Goal: Find specific page/section: Find specific page/section

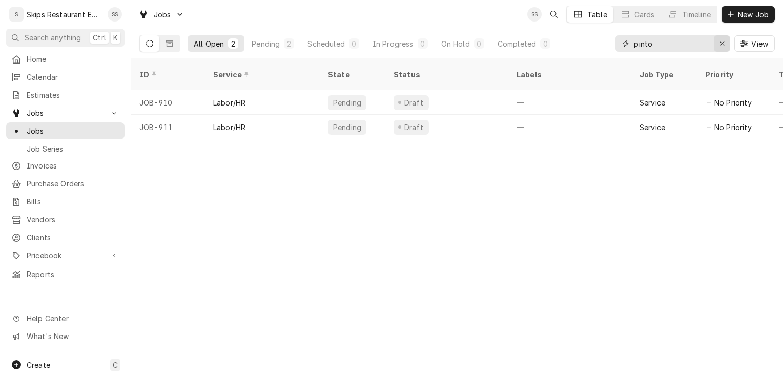
click at [719, 41] on icon "Erase input" at bounding box center [722, 43] width 6 height 7
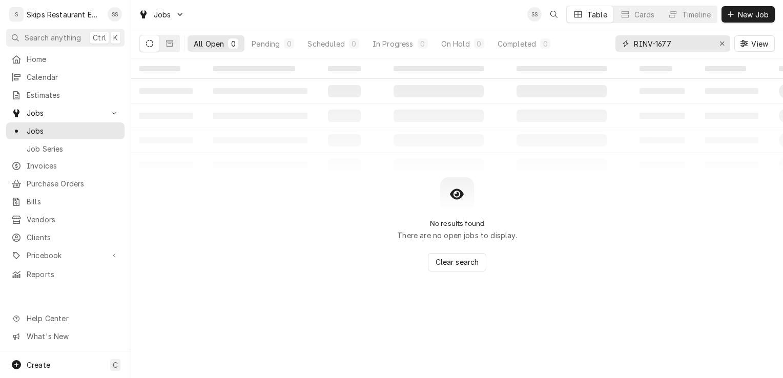
type input "RINV-1677"
click at [152, 42] on icon "Dynamic Content Wrapper" at bounding box center [149, 43] width 7 height 7
click at [171, 41] on icon "Dynamic Content Wrapper" at bounding box center [169, 43] width 7 height 6
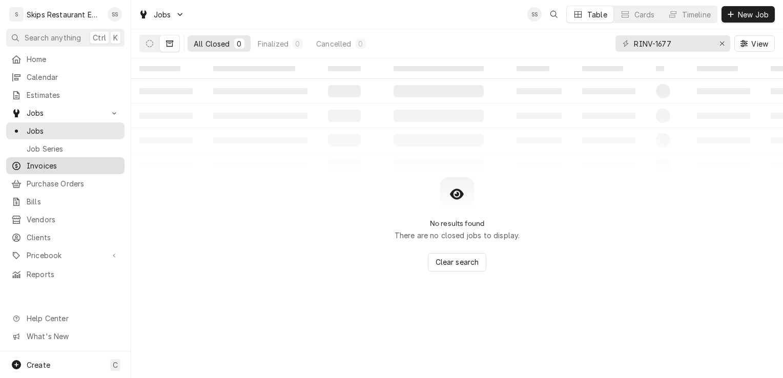
click at [41, 161] on span "Invoices" at bounding box center [73, 165] width 93 height 11
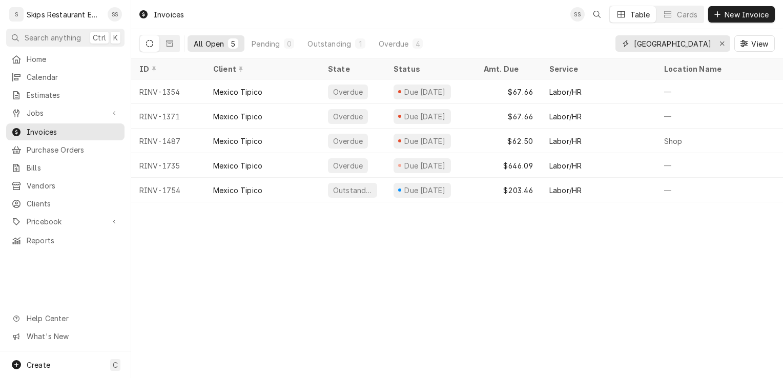
click at [722, 44] on icon "Erase input" at bounding box center [722, 43] width 6 height 7
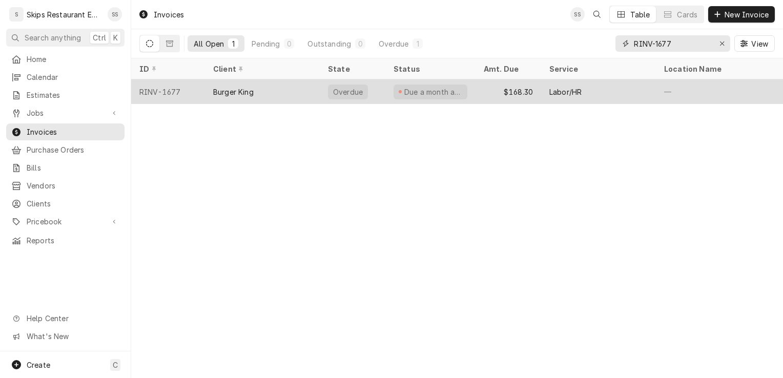
type input "RINV-1677"
click at [235, 87] on div "Burger King" at bounding box center [233, 92] width 40 height 11
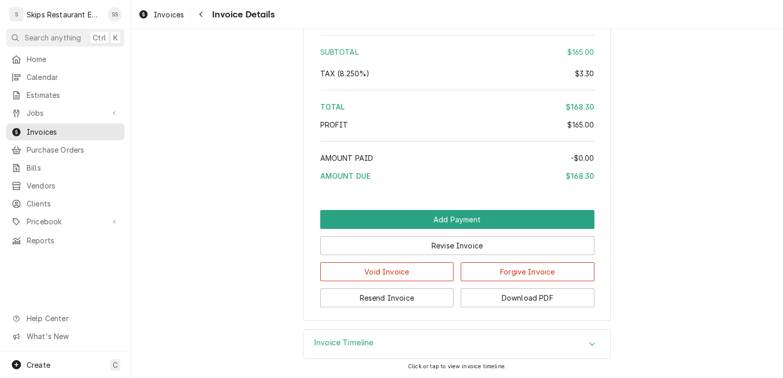
scroll to position [1133, 0]
click at [500, 298] on button "Download PDF" at bounding box center [528, 297] width 134 height 19
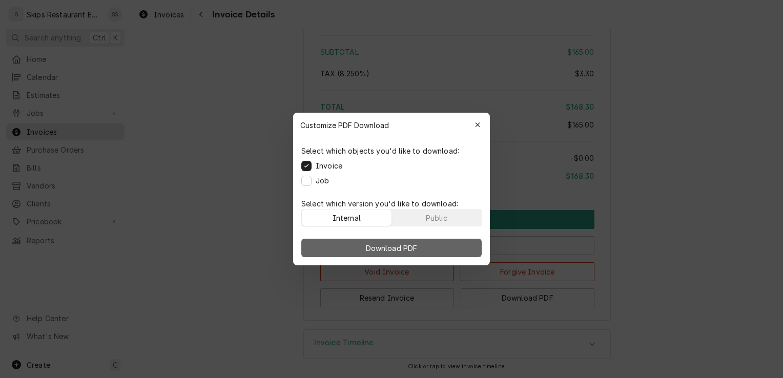
click at [391, 249] on span "Download PDF" at bounding box center [392, 248] width 56 height 11
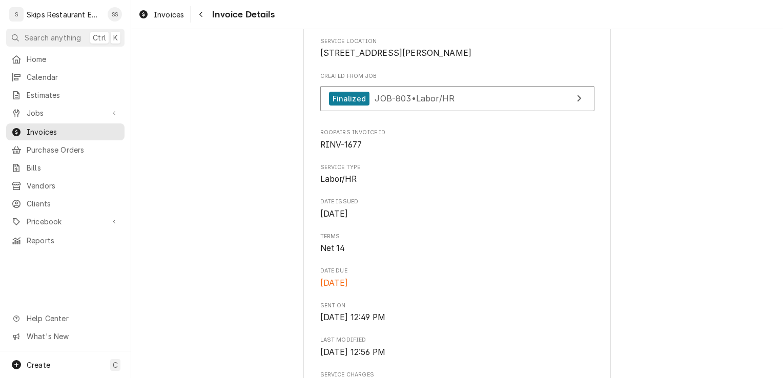
scroll to position [168, 0]
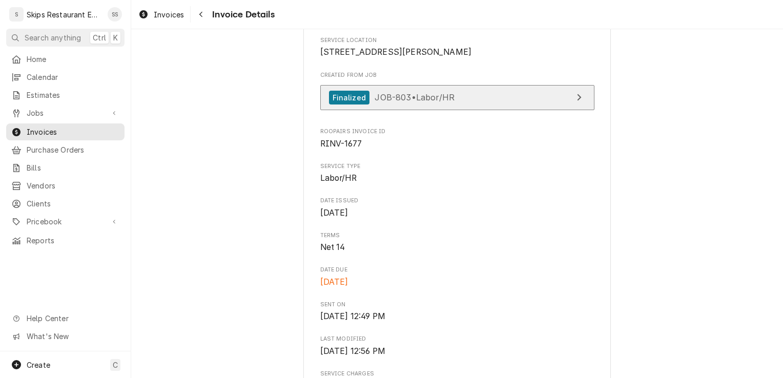
click at [576, 101] on icon "View Job" at bounding box center [578, 97] width 5 height 8
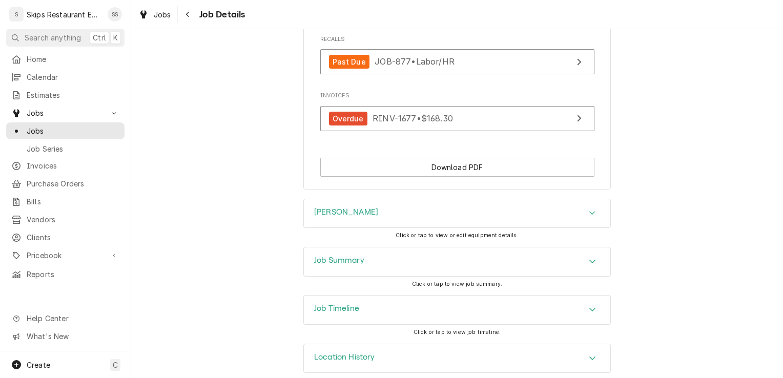
scroll to position [792, 0]
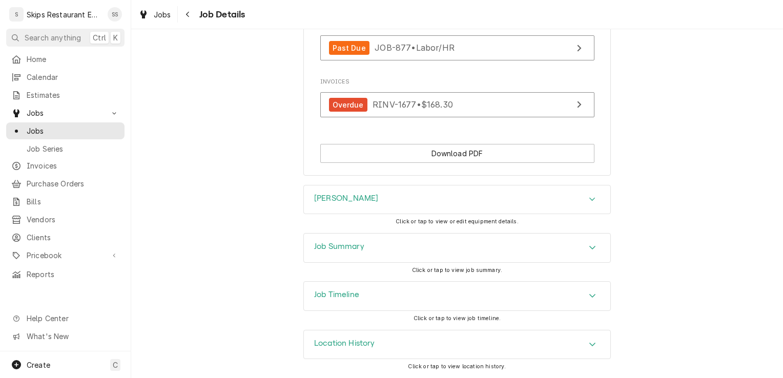
click at [589, 246] on icon "Accordion Header" at bounding box center [592, 247] width 7 height 8
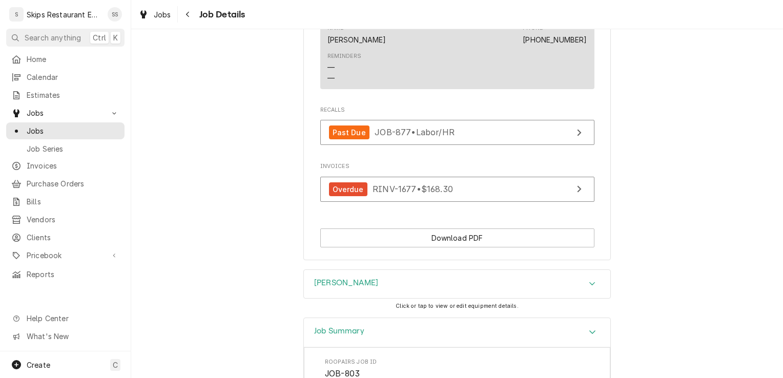
scroll to position [693, 0]
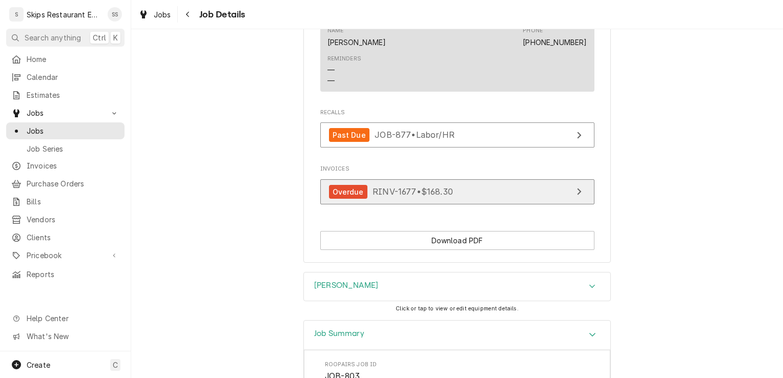
click at [576, 196] on icon "View Invoice" at bounding box center [578, 191] width 5 height 8
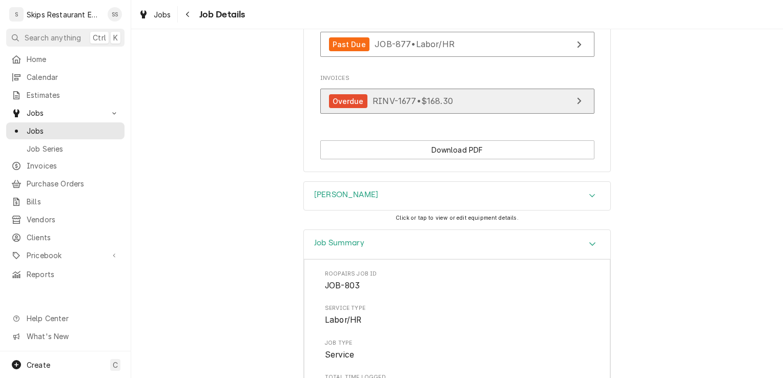
scroll to position [739, 0]
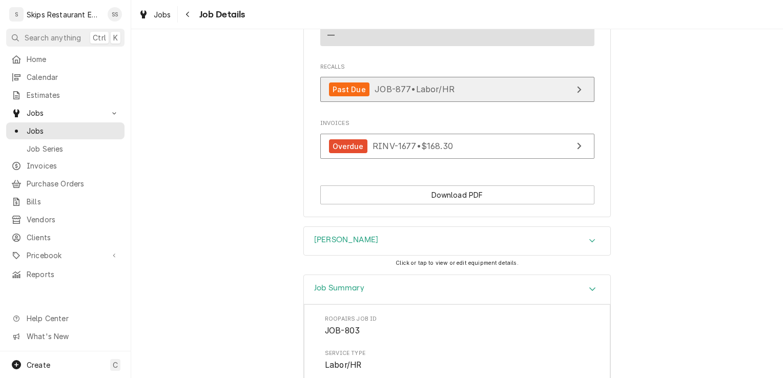
click at [576, 94] on icon "View Job" at bounding box center [578, 90] width 5 height 8
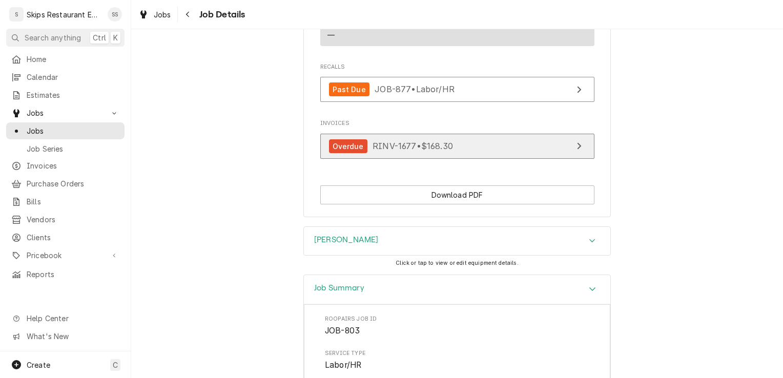
click at [576, 150] on icon "View Invoice" at bounding box center [578, 146] width 5 height 8
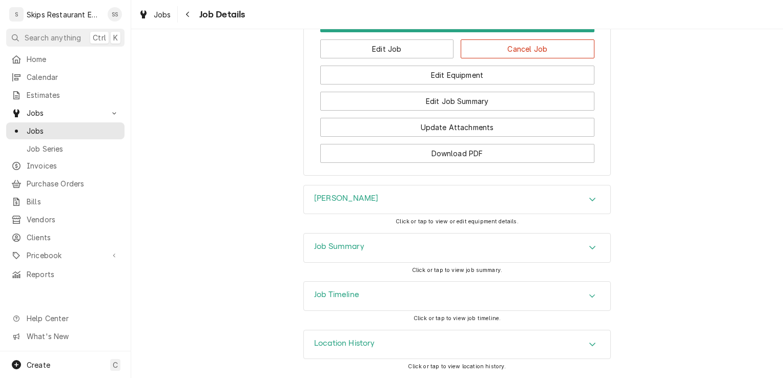
scroll to position [901, 0]
click at [589, 249] on icon "Accordion Header" at bounding box center [592, 248] width 6 height 4
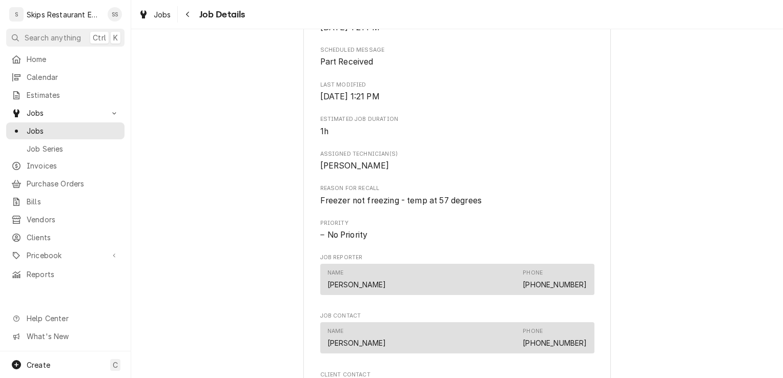
scroll to position [0, 0]
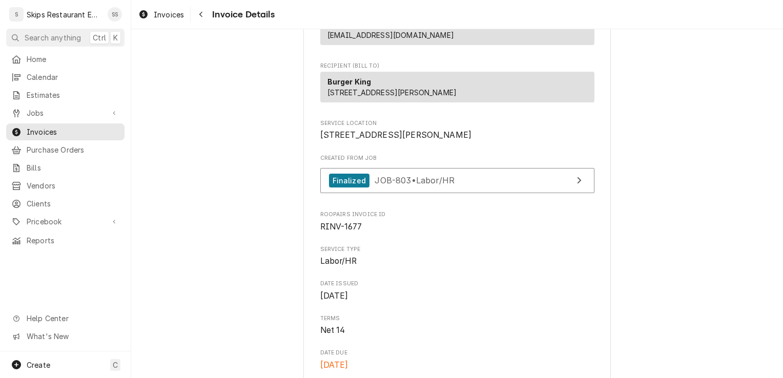
scroll to position [84, 0]
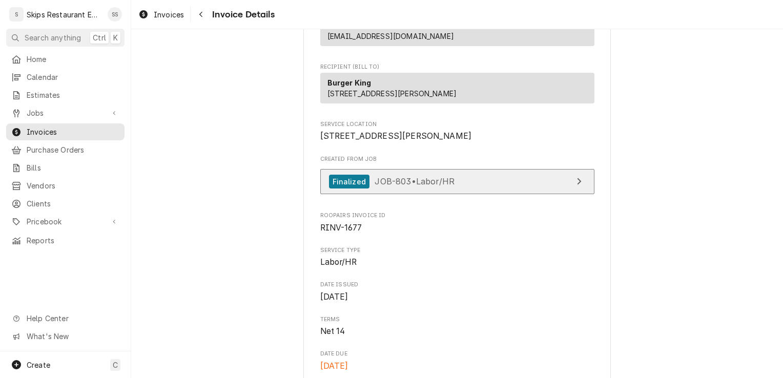
click at [576, 185] on icon "View Job" at bounding box center [578, 181] width 5 height 8
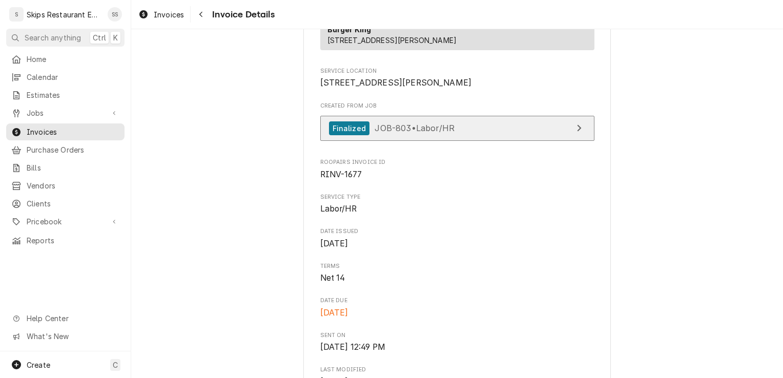
scroll to position [152, 0]
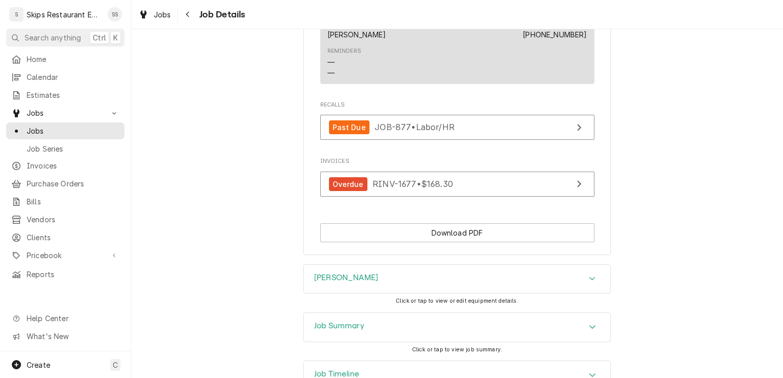
scroll to position [698, 0]
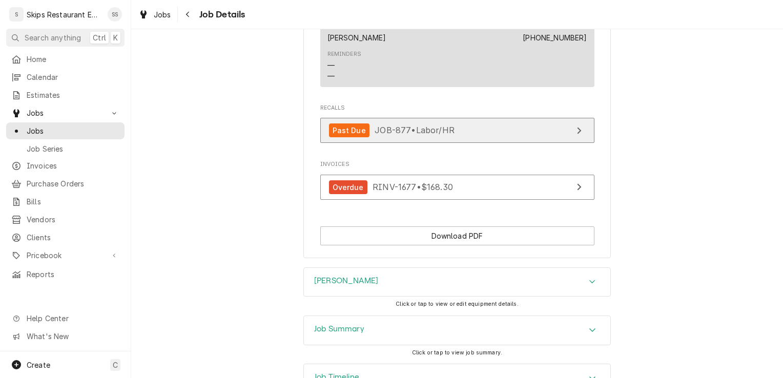
click at [549, 141] on link "Past Due JOB-877 • Labor/HR" at bounding box center [457, 130] width 274 height 25
